Goal: Task Accomplishment & Management: Manage account settings

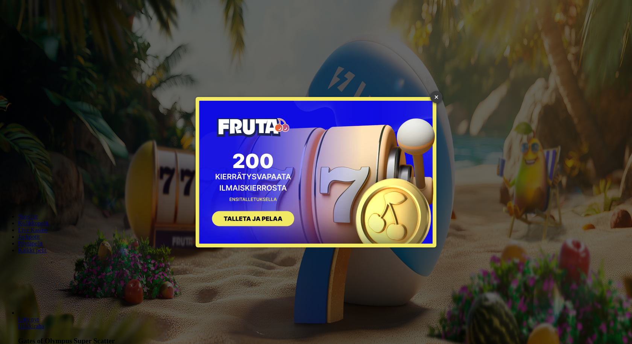
click at [437, 94] on link "×" at bounding box center [436, 97] width 12 height 12
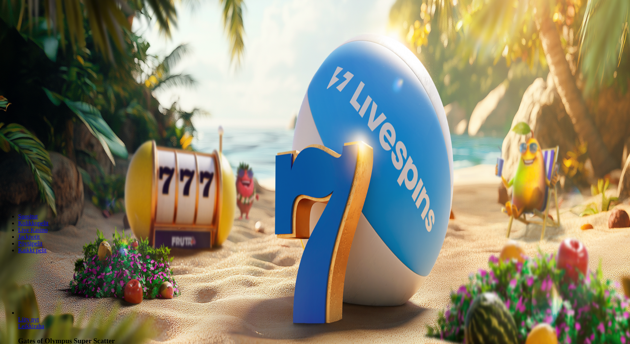
click at [52, 30] on span "Kirjaudu" at bounding box center [52, 27] width 18 height 6
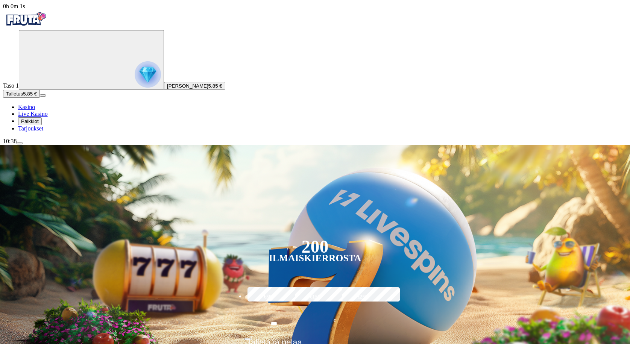
click at [58, 132] on div "Taso 1 [PERSON_NAME] 5.85 € Talletus 5.85 € Kasino Live Kasino Palkkiot Tarjouk…" at bounding box center [315, 81] width 624 height 102
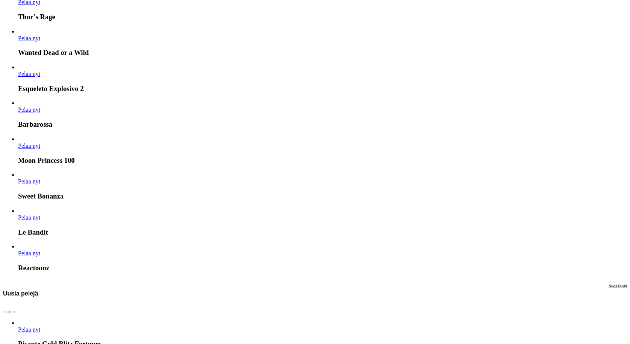
scroll to position [1463, 0]
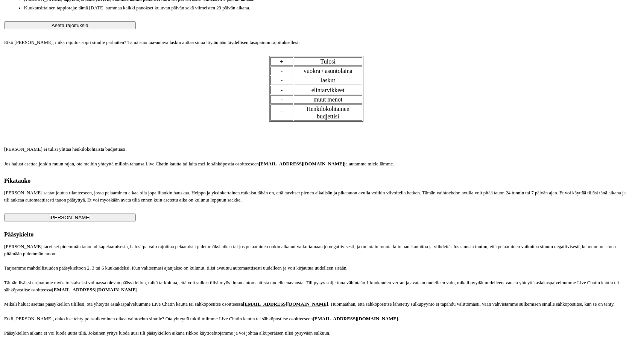
scroll to position [602, 0]
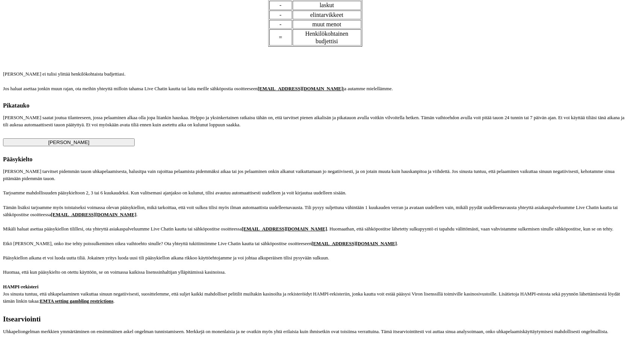
click at [90, 145] on span "[PERSON_NAME]" at bounding box center [68, 143] width 41 height 6
